Goal: Transaction & Acquisition: Book appointment/travel/reservation

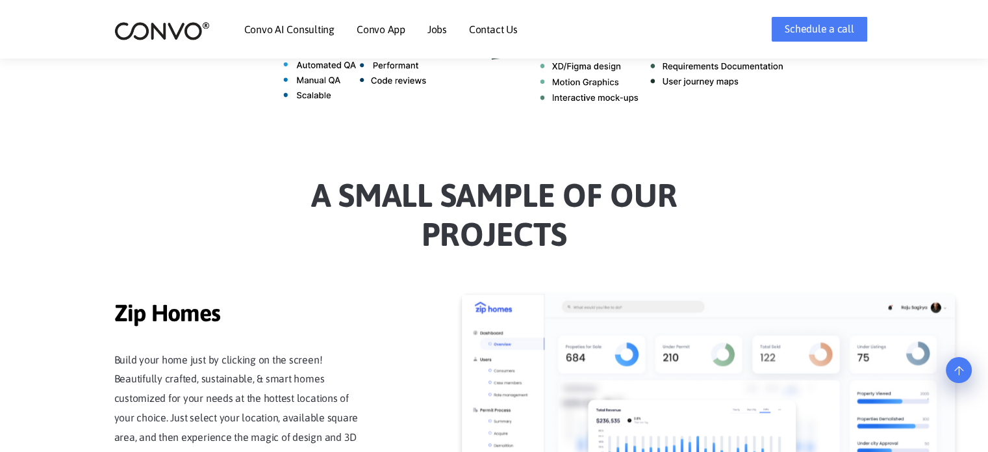
scroll to position [520, 0]
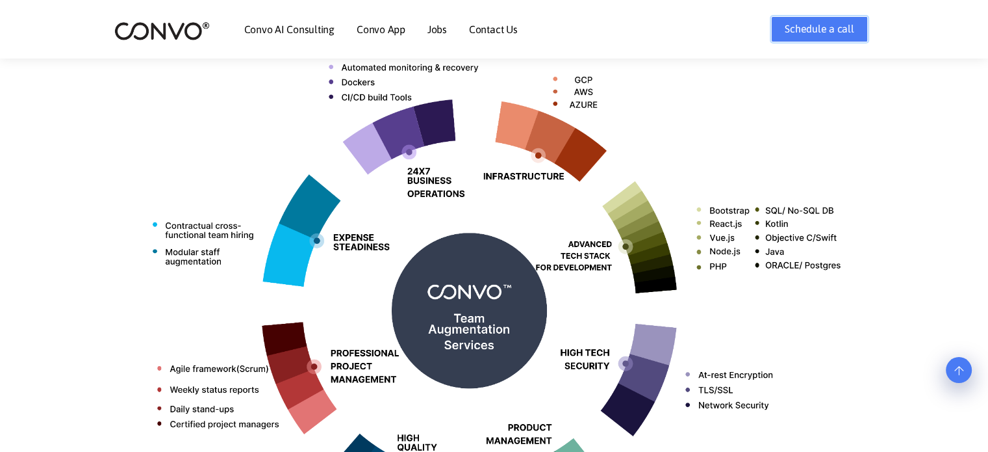
click at [813, 31] on link "Schedule a call" at bounding box center [819, 29] width 96 height 26
